Goal: Browse casually

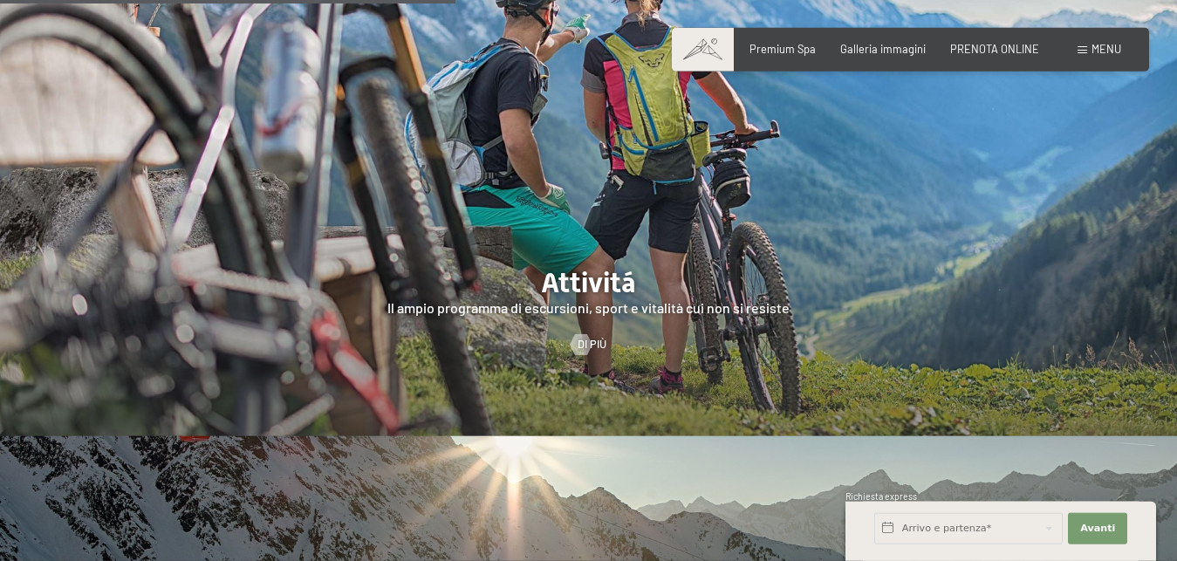
scroll to position [2849, 0]
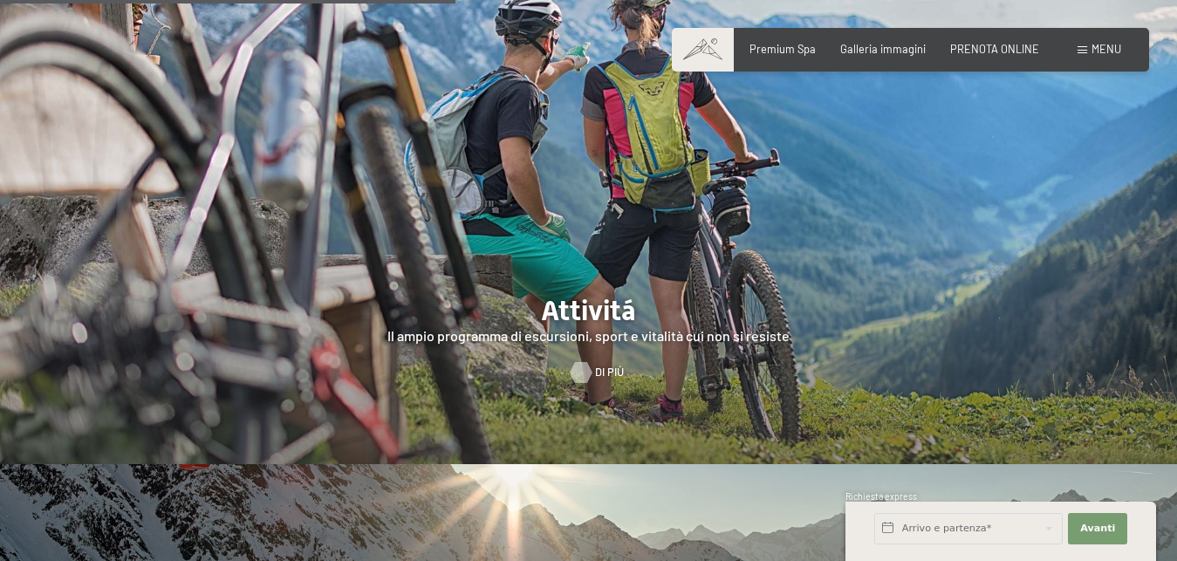
click at [584, 362] on div at bounding box center [581, 372] width 12 height 21
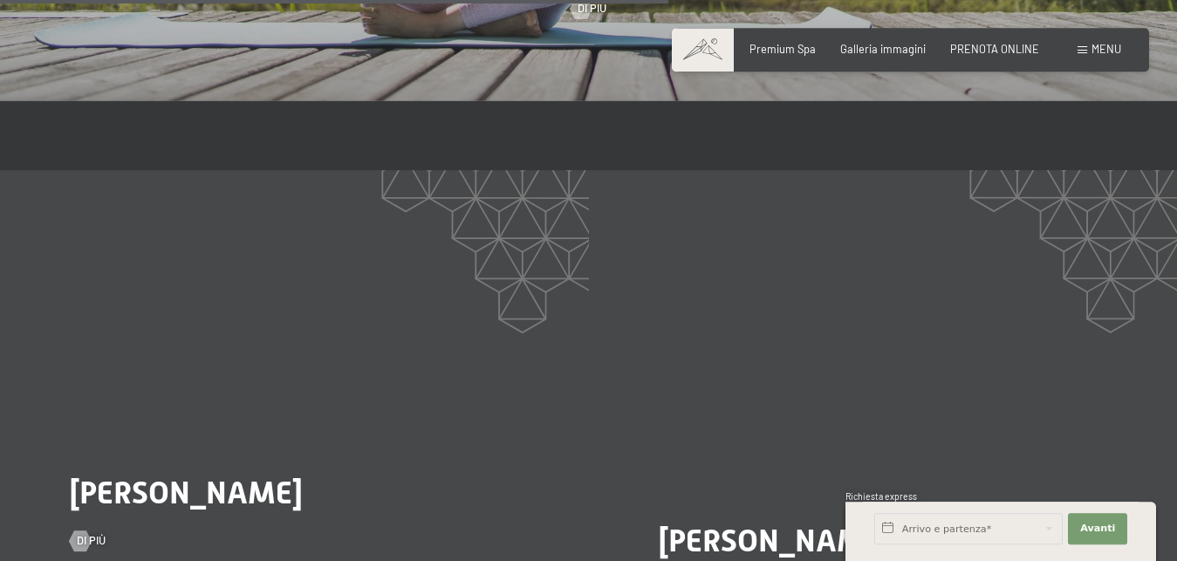
scroll to position [2493, 0]
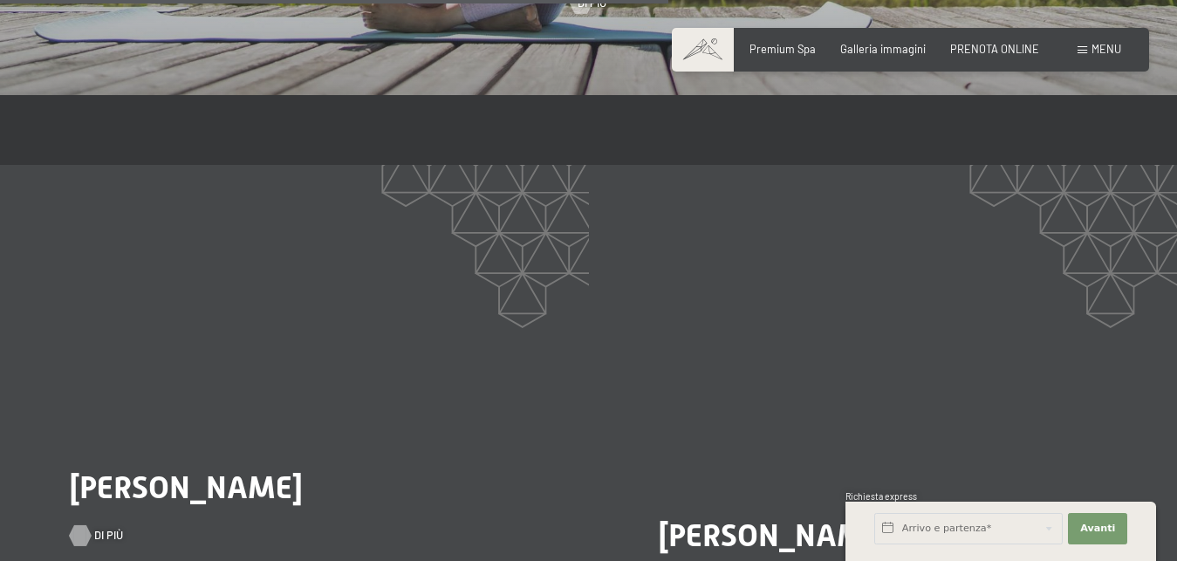
click at [84, 525] on div at bounding box center [80, 535] width 12 height 21
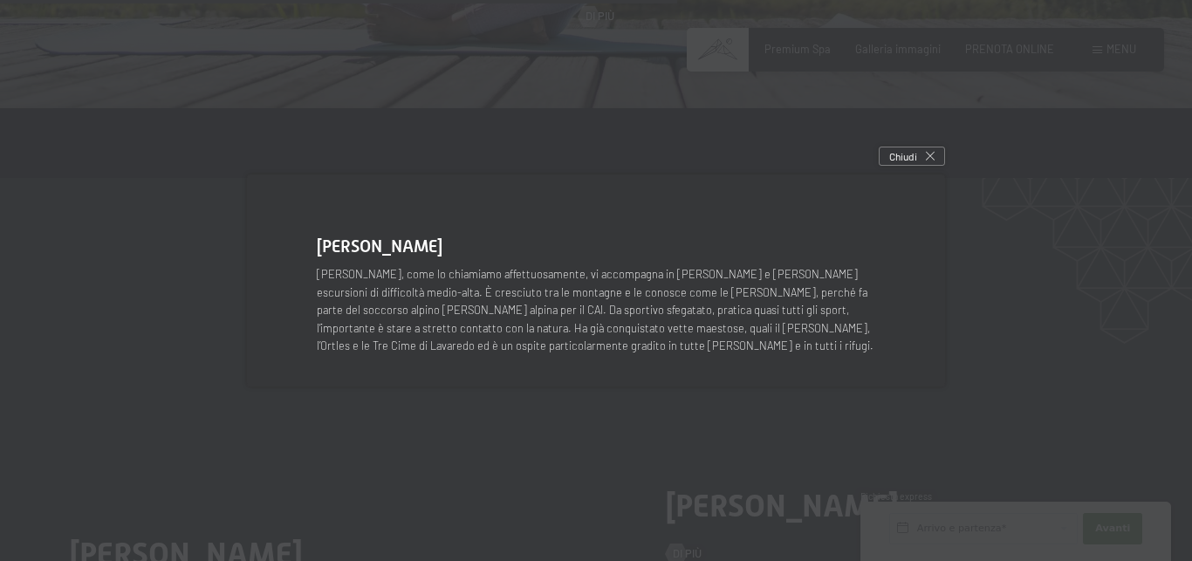
click at [910, 154] on span "Chiudi" at bounding box center [903, 156] width 28 height 15
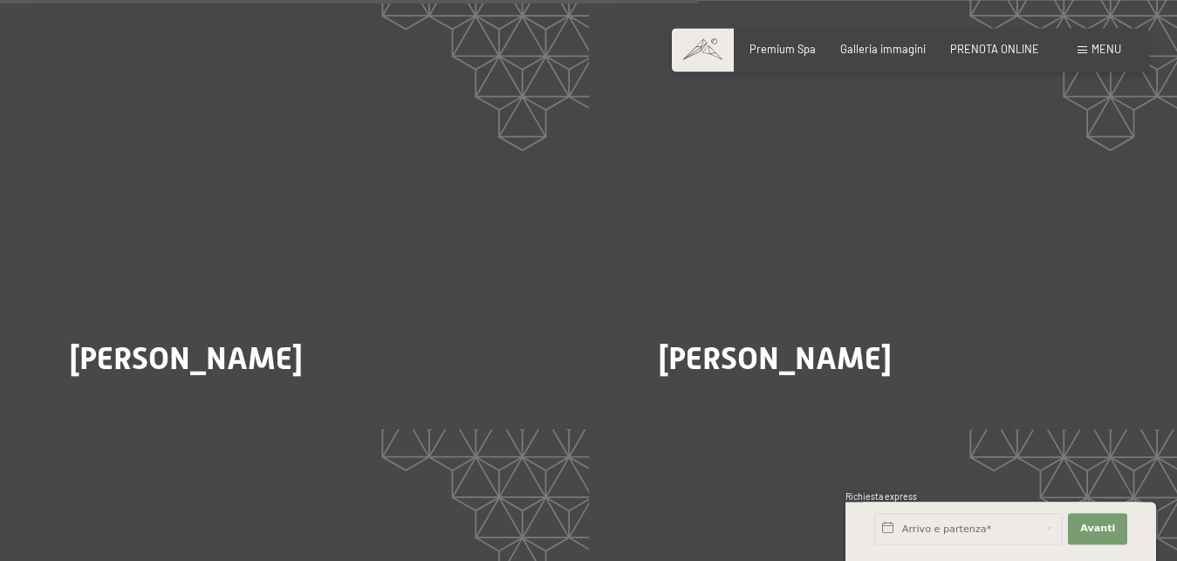
scroll to position [2671, 0]
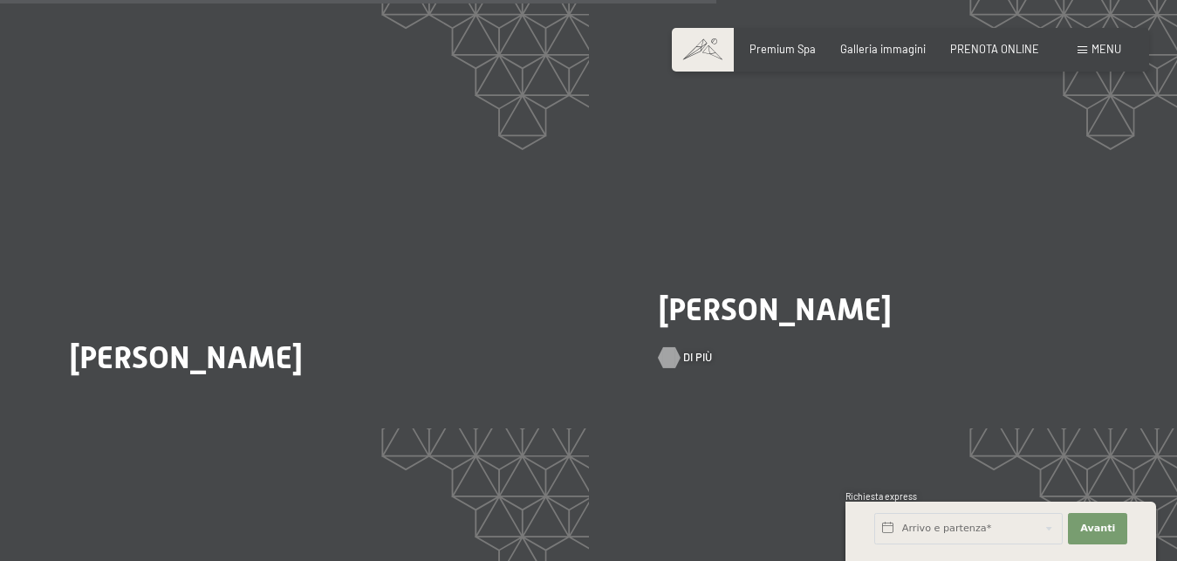
click at [676, 347] on div at bounding box center [669, 357] width 12 height 21
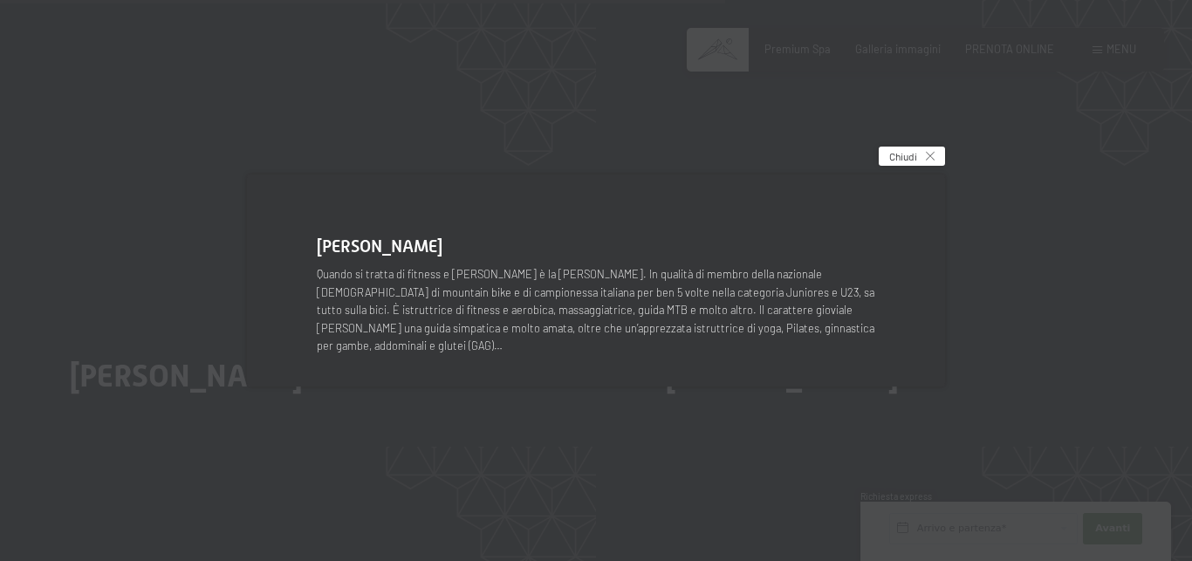
click at [919, 164] on div "Chiudi" at bounding box center [912, 156] width 66 height 19
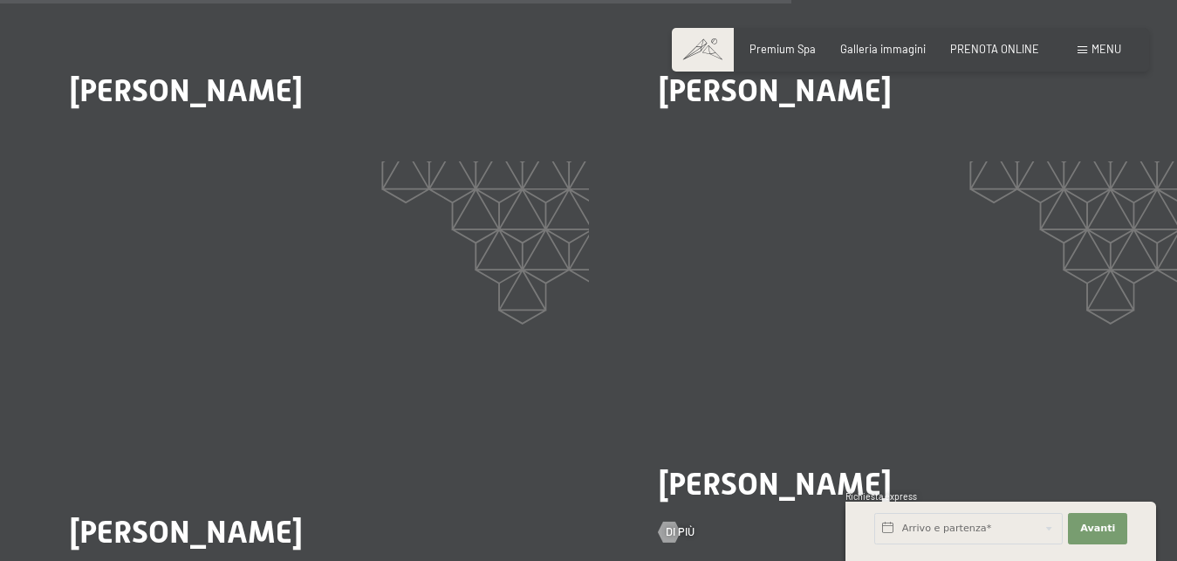
scroll to position [3027, 0]
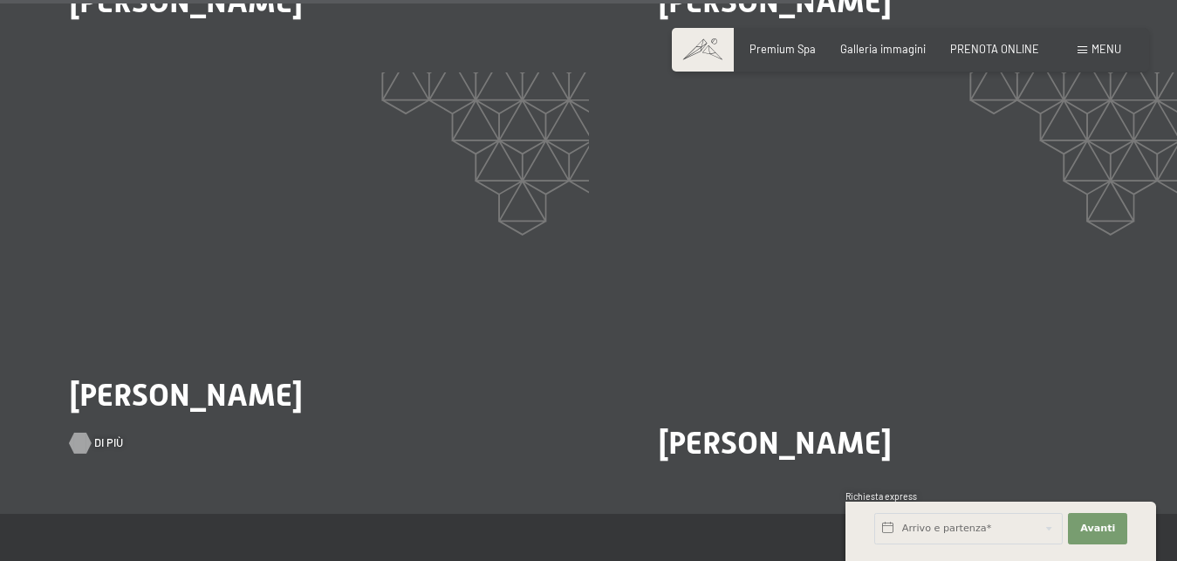
click at [86, 433] on div at bounding box center [80, 443] width 12 height 21
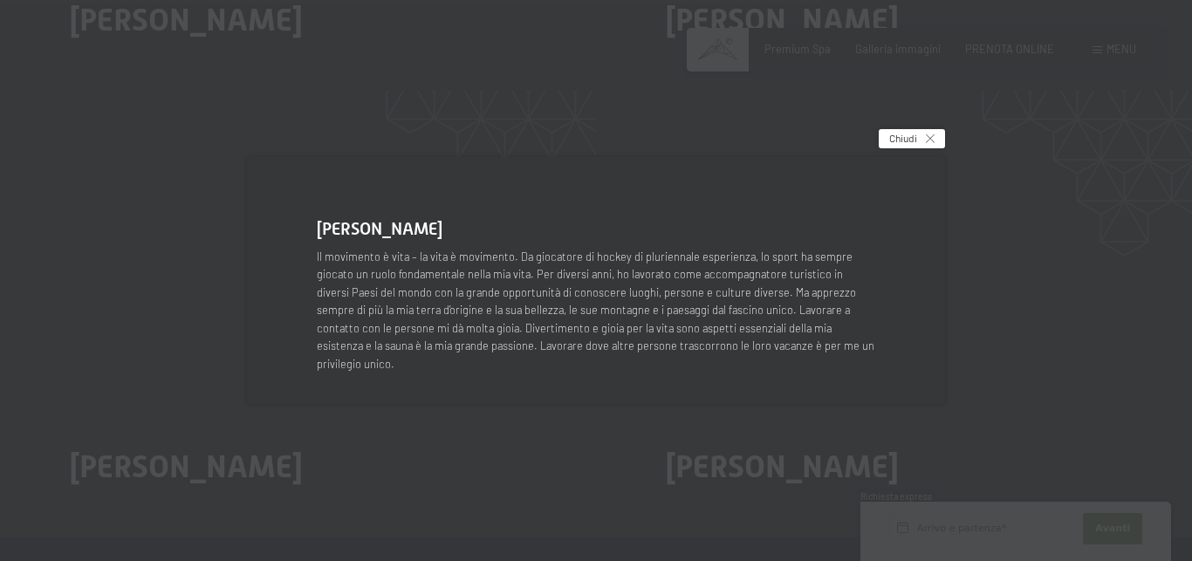
click at [923, 148] on div "Chiudi" at bounding box center [912, 138] width 66 height 19
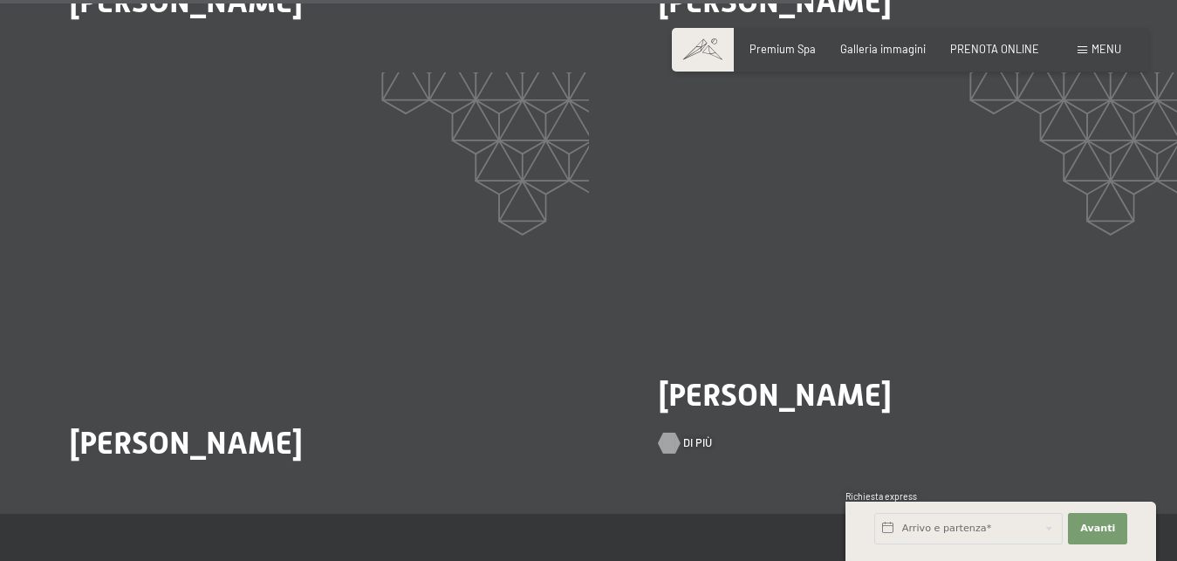
click at [676, 433] on div at bounding box center [669, 443] width 12 height 21
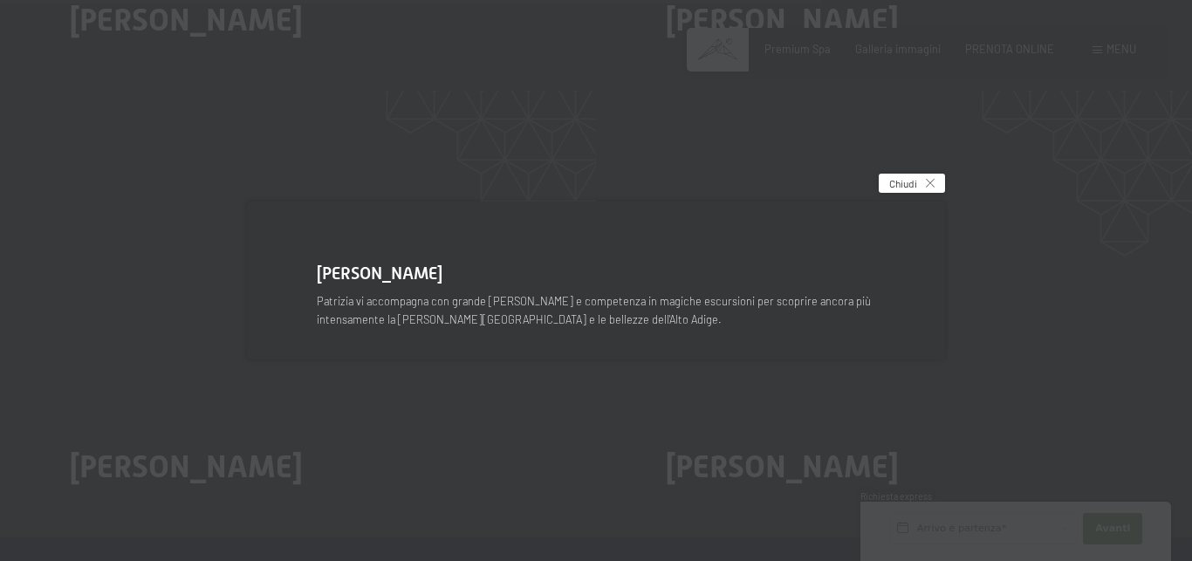
click at [917, 182] on div "Chiudi" at bounding box center [912, 183] width 66 height 19
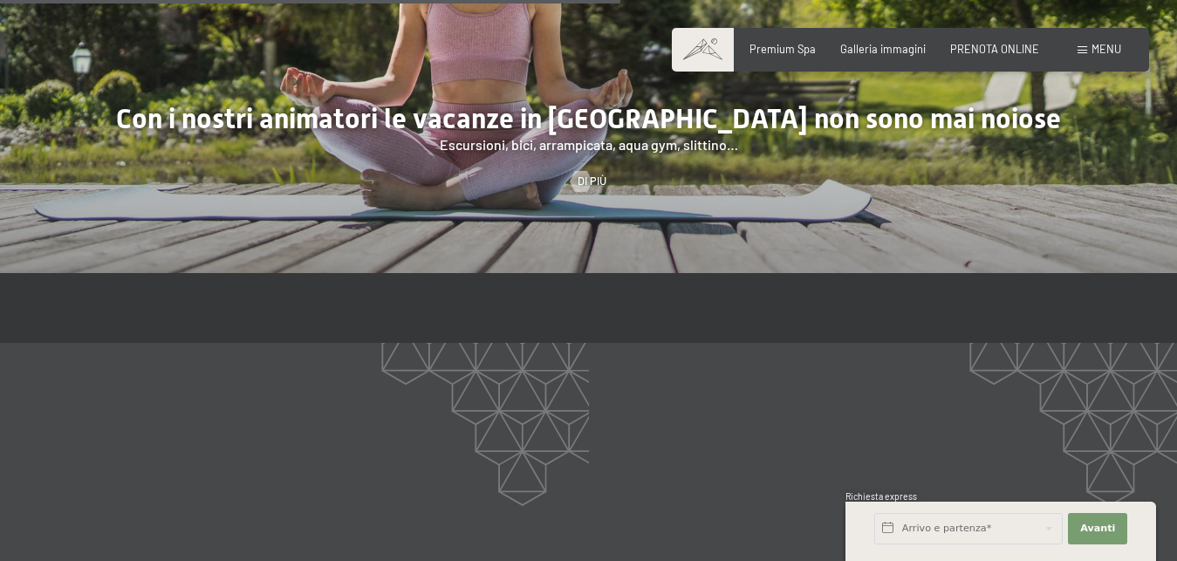
scroll to position [1870, 0]
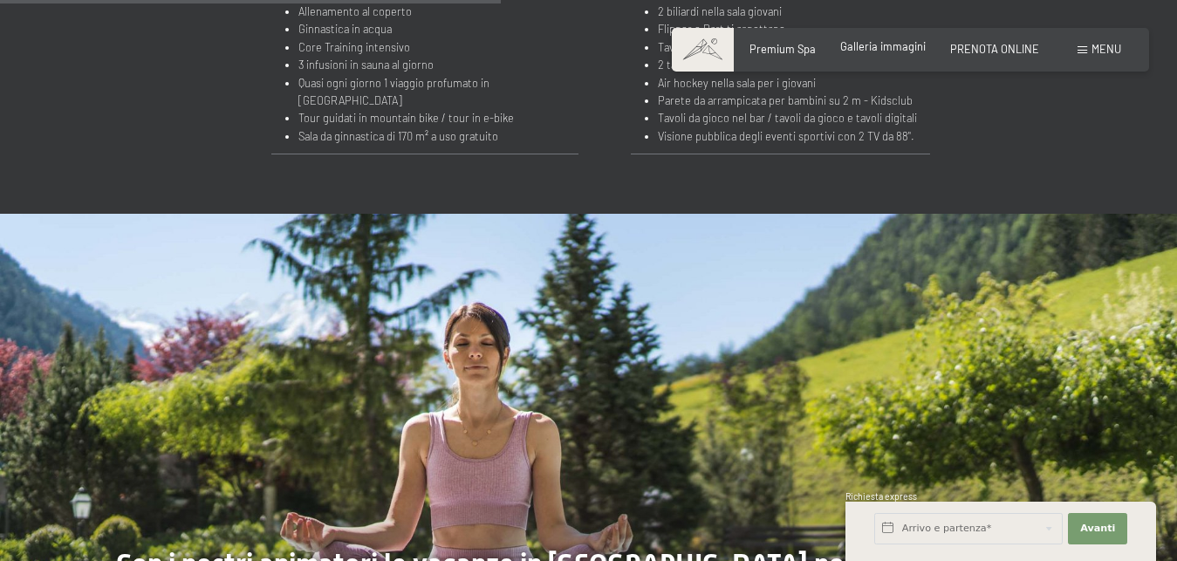
click at [871, 51] on span "Galleria immagini" at bounding box center [884, 46] width 86 height 14
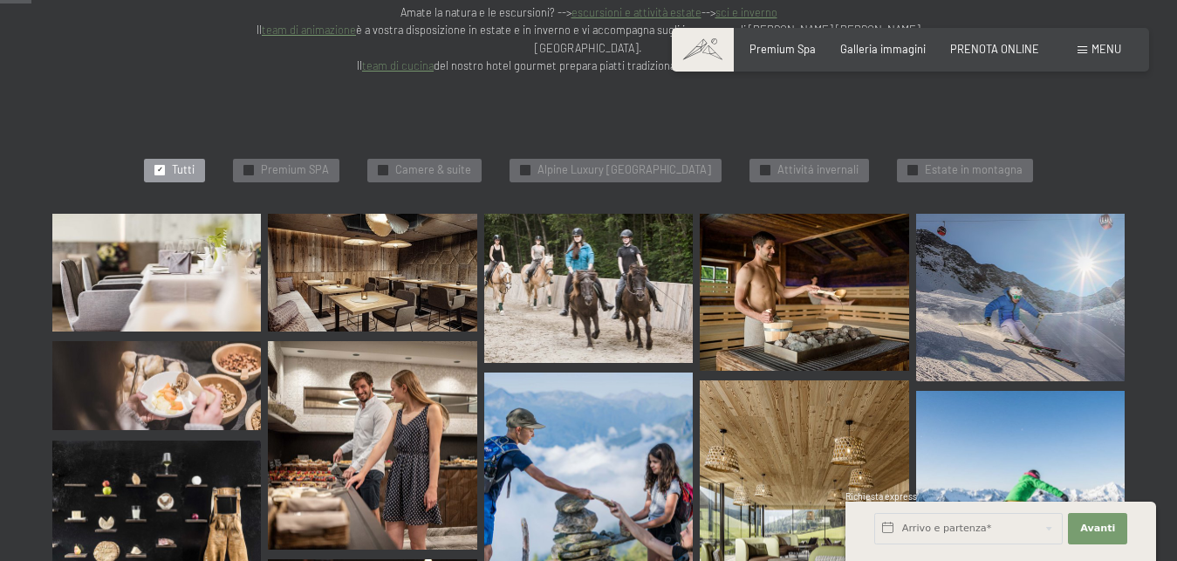
scroll to position [445, 0]
click at [281, 162] on span "Premium SPA" at bounding box center [295, 170] width 68 height 16
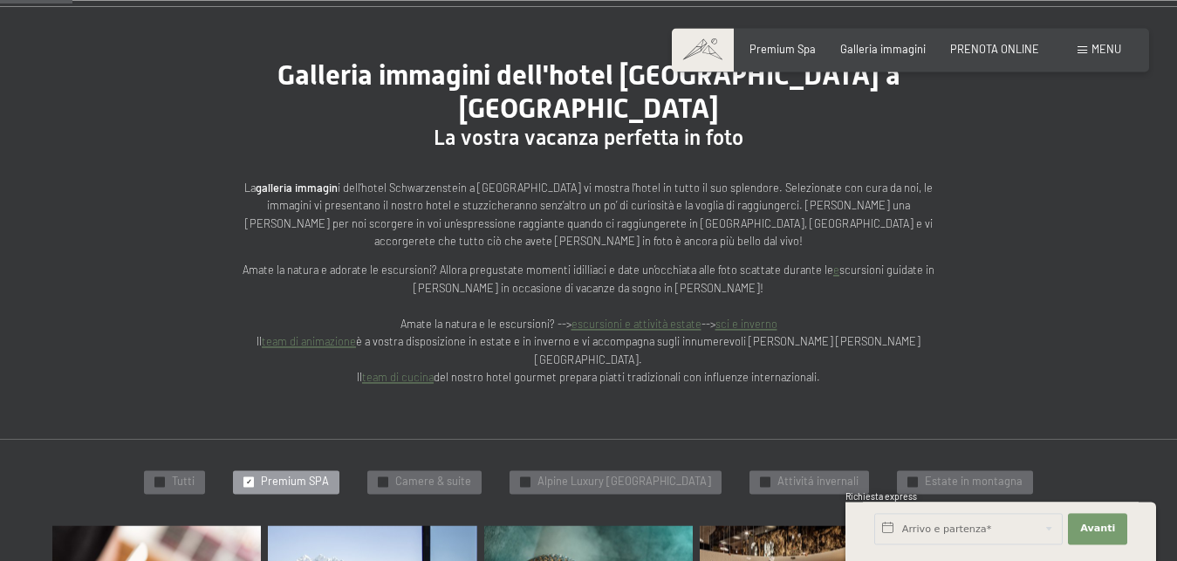
scroll to position [178, 0]
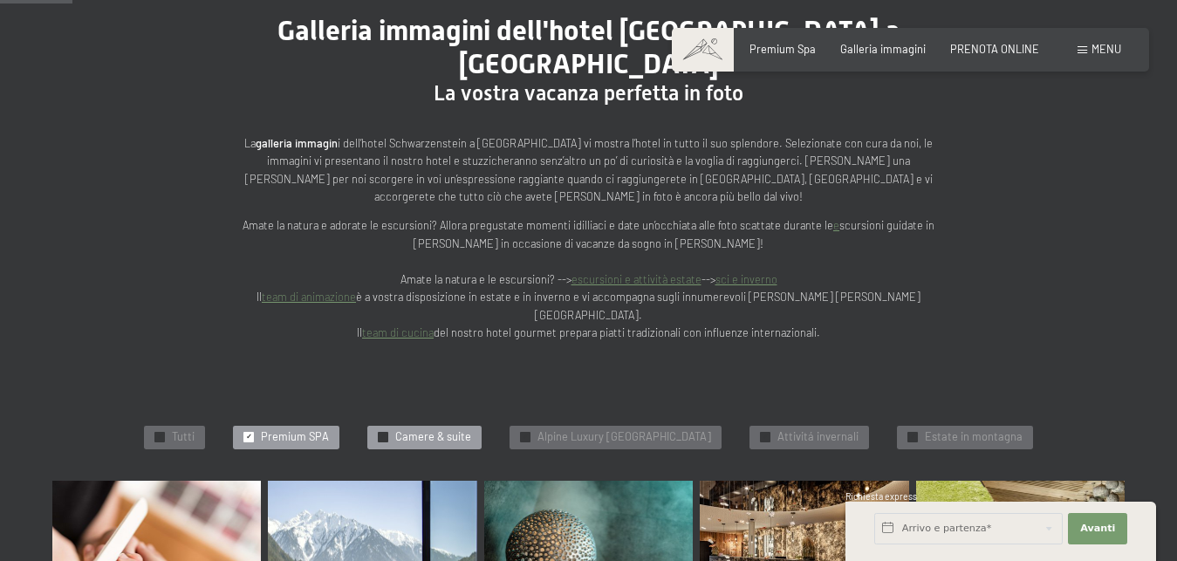
click at [395, 429] on span "Camere & suite" at bounding box center [433, 437] width 76 height 16
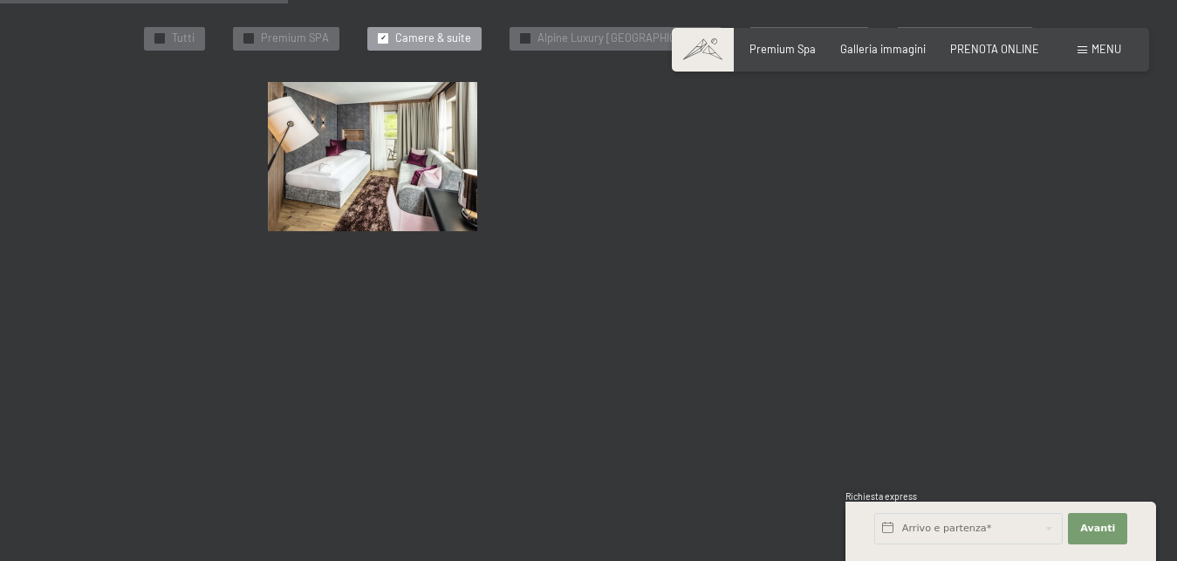
scroll to position [399, 0]
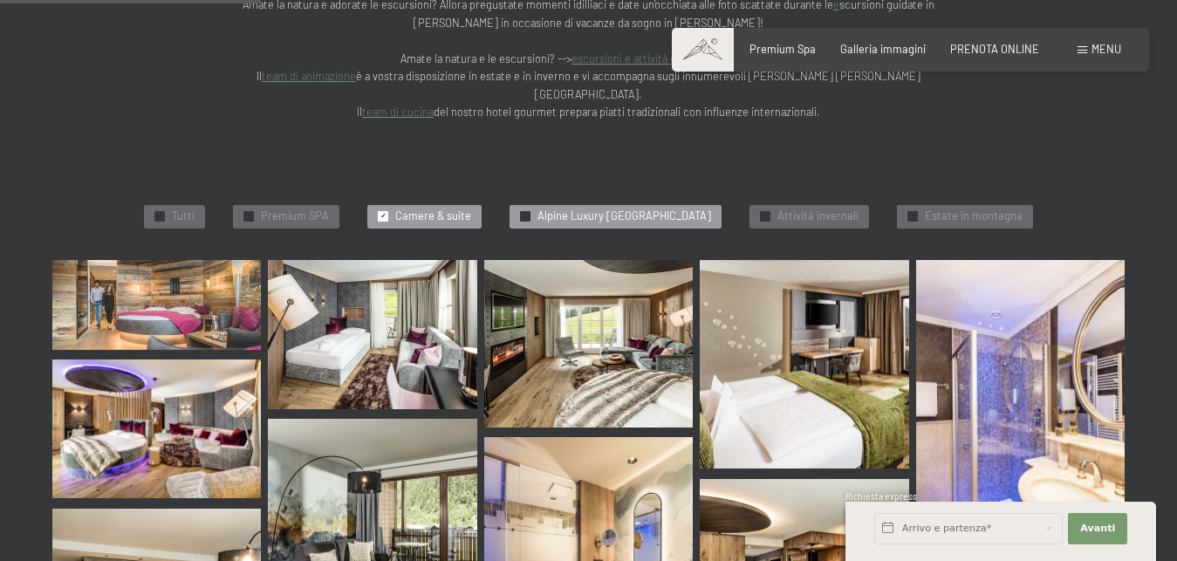
click at [563, 209] on span "Alpine Luxury [GEOGRAPHIC_DATA]" at bounding box center [625, 217] width 174 height 16
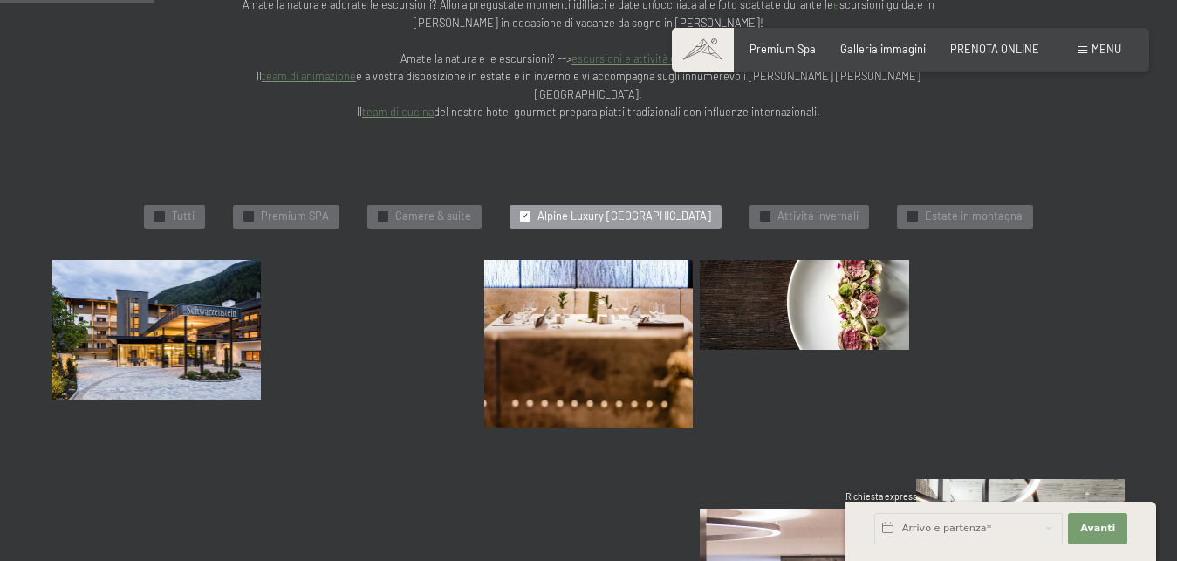
scroll to position [43, 0]
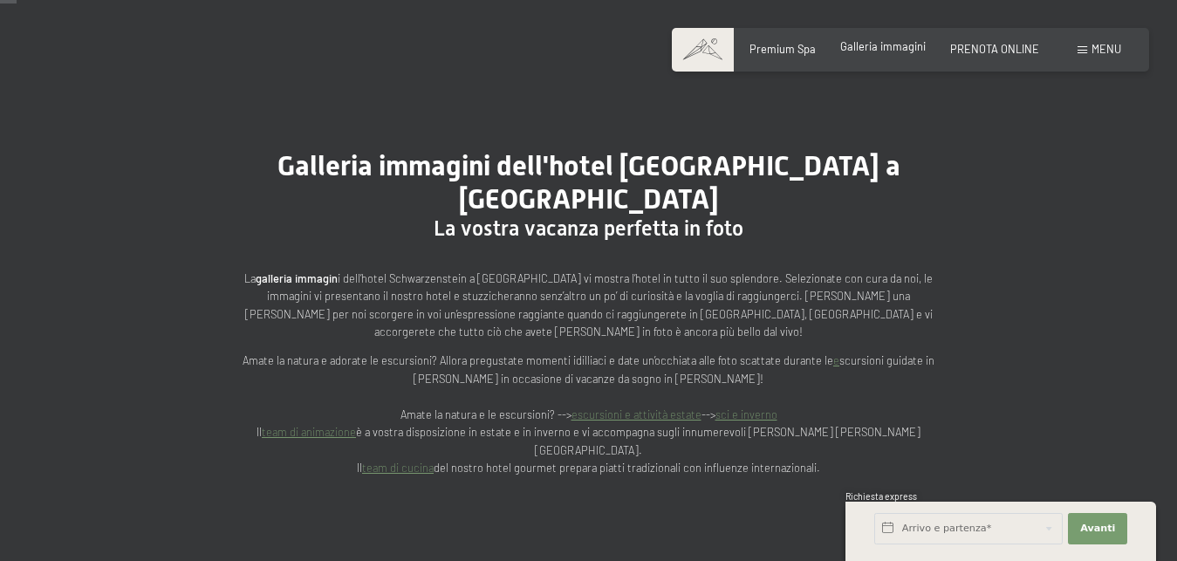
click at [903, 49] on span "Galleria immagini" at bounding box center [884, 46] width 86 height 14
